Goal: Information Seeking & Learning: Learn about a topic

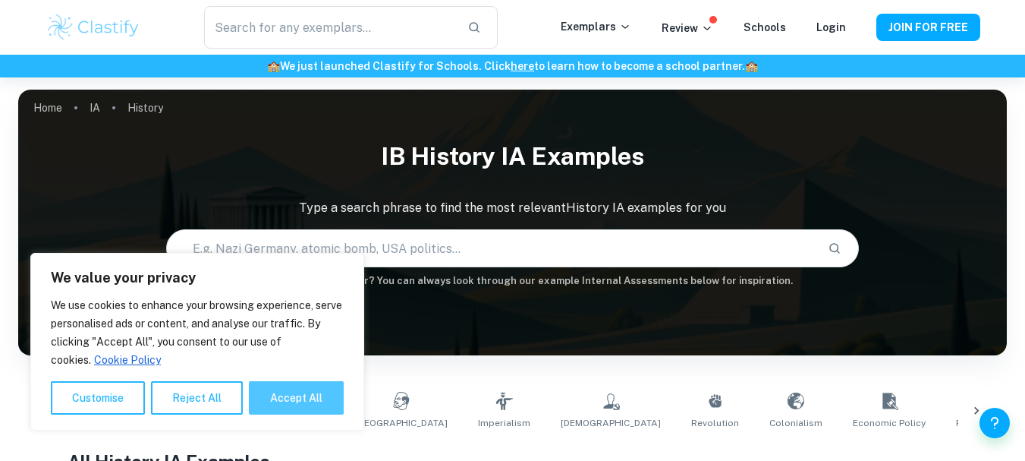
click at [284, 409] on button "Accept All" at bounding box center [296, 397] width 95 height 33
checkbox input "true"
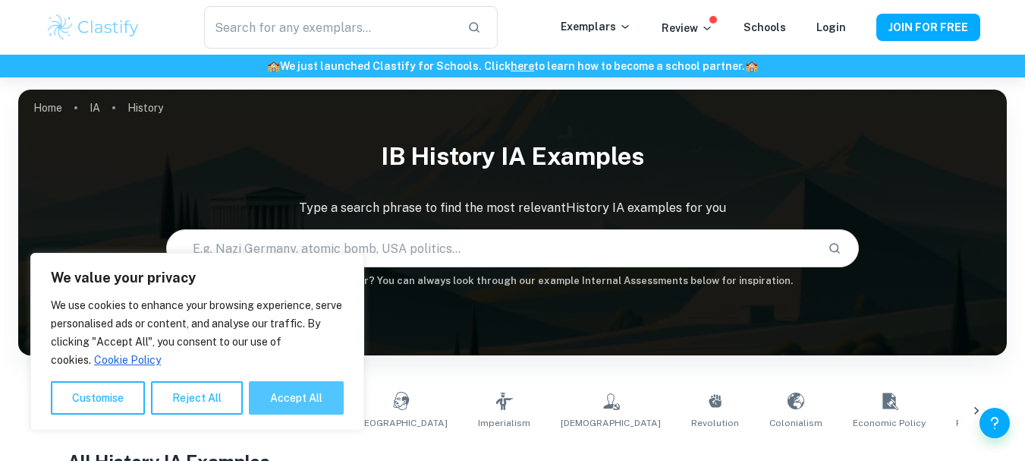
checkbox input "true"
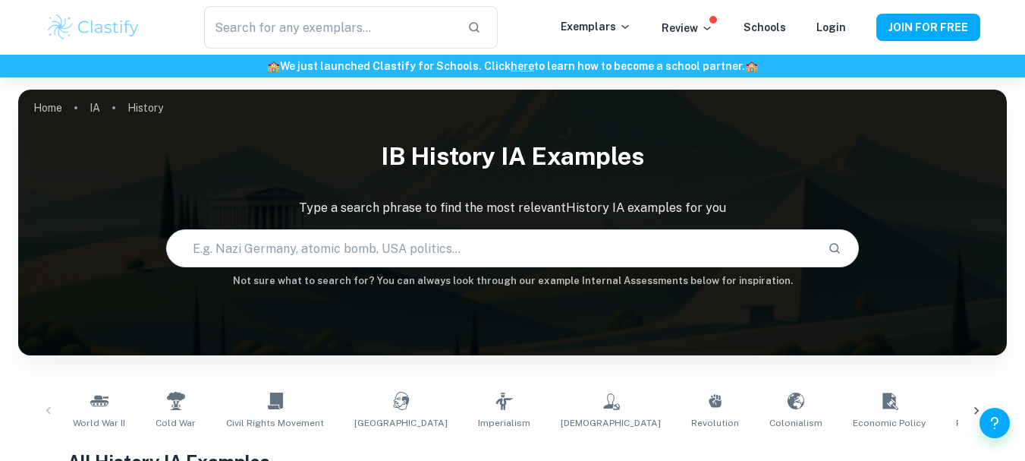
click at [337, 264] on input "text" at bounding box center [491, 248] width 648 height 42
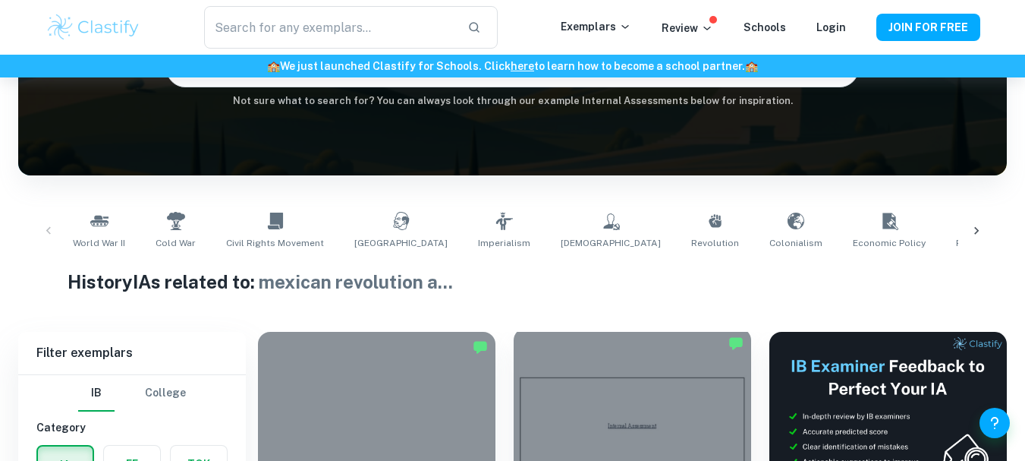
scroll to position [140, 0]
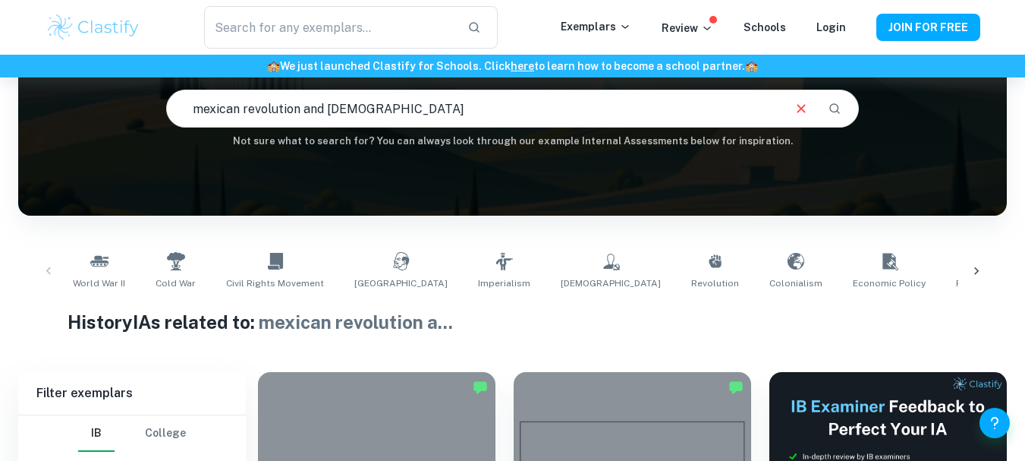
drag, startPoint x: 429, startPoint y: 119, endPoint x: 312, endPoint y: 121, distance: 116.9
click at [312, 121] on input "mexican revolution and [DEMOGRAPHIC_DATA]" at bounding box center [473, 108] width 613 height 42
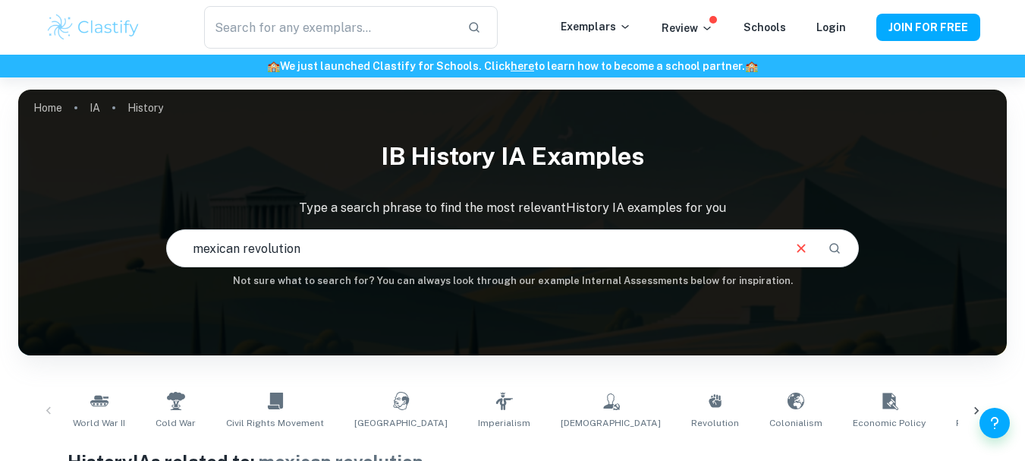
click at [531, 247] on input "mexican revolution" at bounding box center [473, 248] width 613 height 42
type input "m"
type input "[DEMOGRAPHIC_DATA] involvement in the Mexican Revolution"
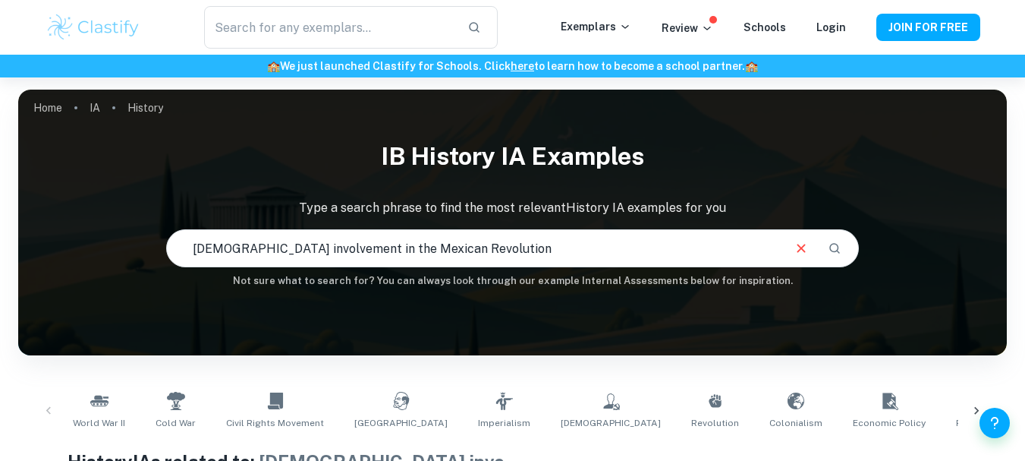
click at [461, 241] on input "[DEMOGRAPHIC_DATA] involvement in the Mexican Revolution" at bounding box center [473, 248] width 613 height 42
click at [395, 253] on input "[DEMOGRAPHIC_DATA] involvement in the Mexican Revolution" at bounding box center [473, 248] width 613 height 42
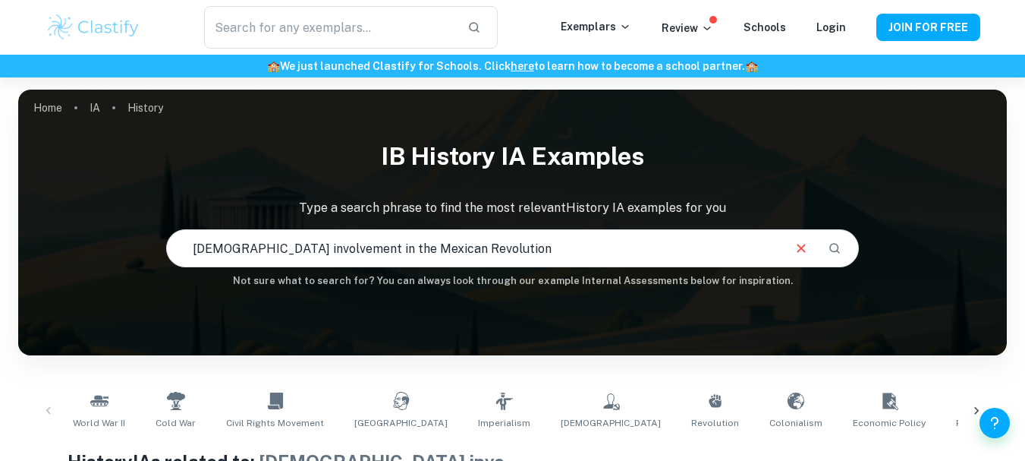
click at [395, 253] on input "[DEMOGRAPHIC_DATA] involvement in the Mexican Revolution" at bounding box center [473, 248] width 613 height 42
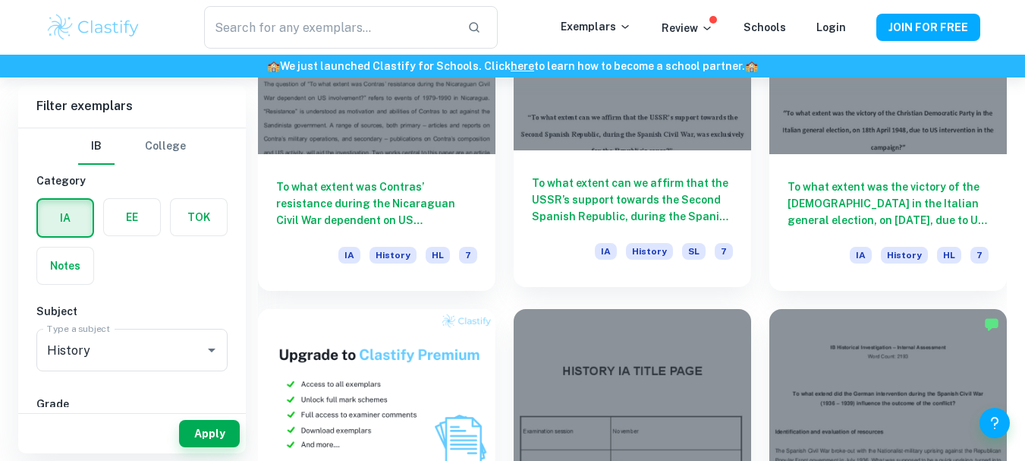
scroll to position [844, 0]
